Goal: Connect with others: Connect with other users

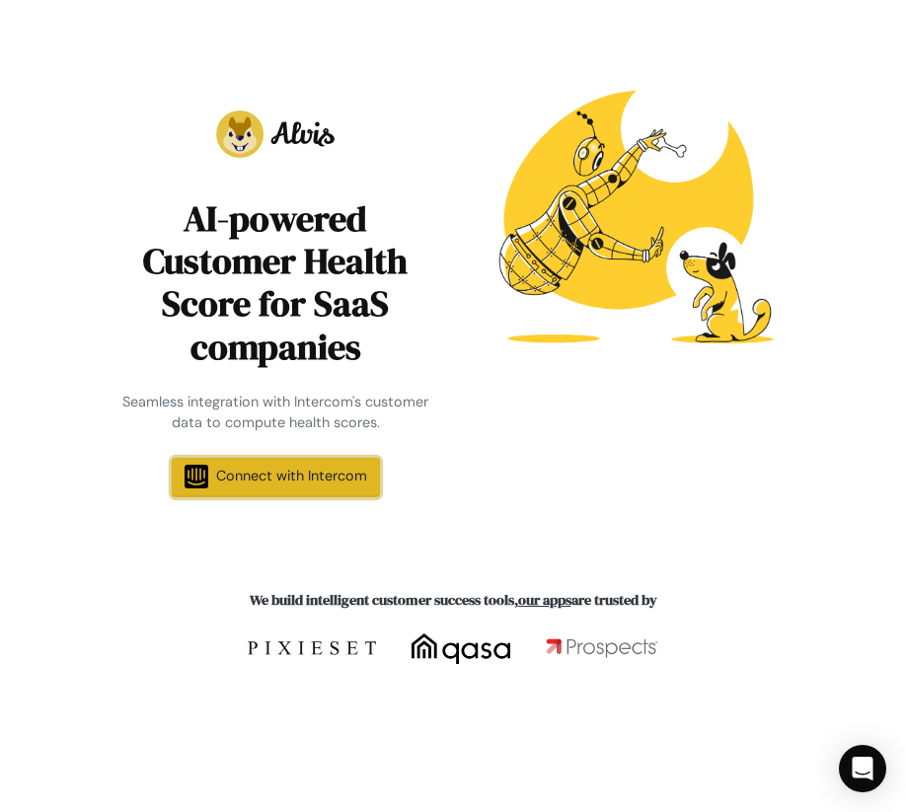
click at [220, 474] on span "Connect with Intercom" at bounding box center [291, 476] width 151 height 18
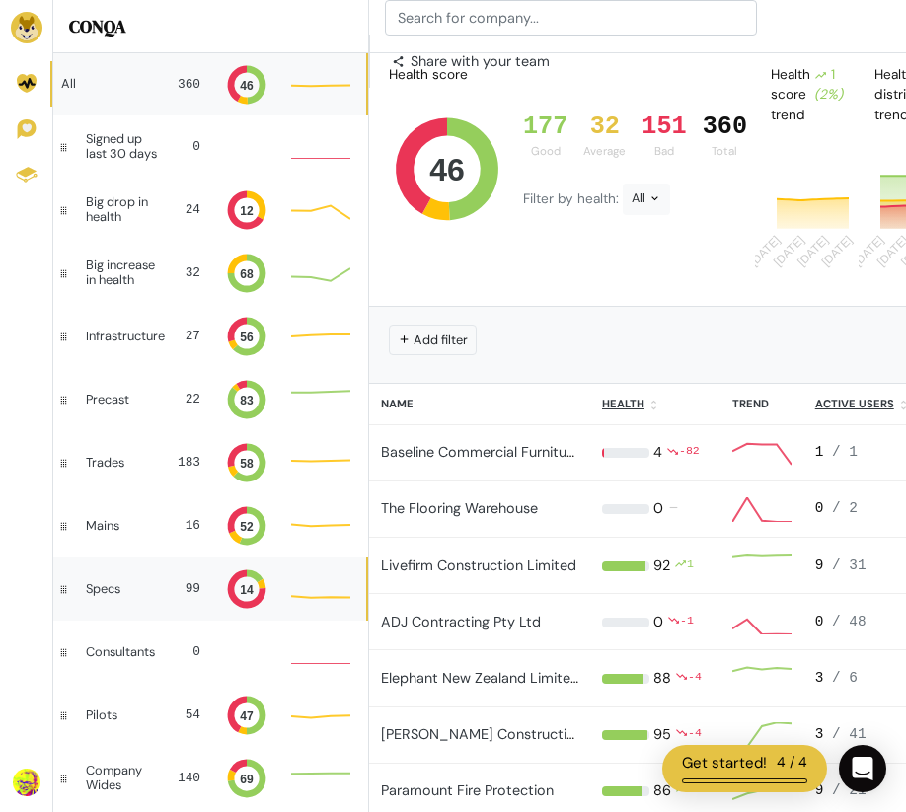
click at [101, 585] on div "Specs" at bounding box center [119, 589] width 67 height 14
